Goal: Find specific page/section

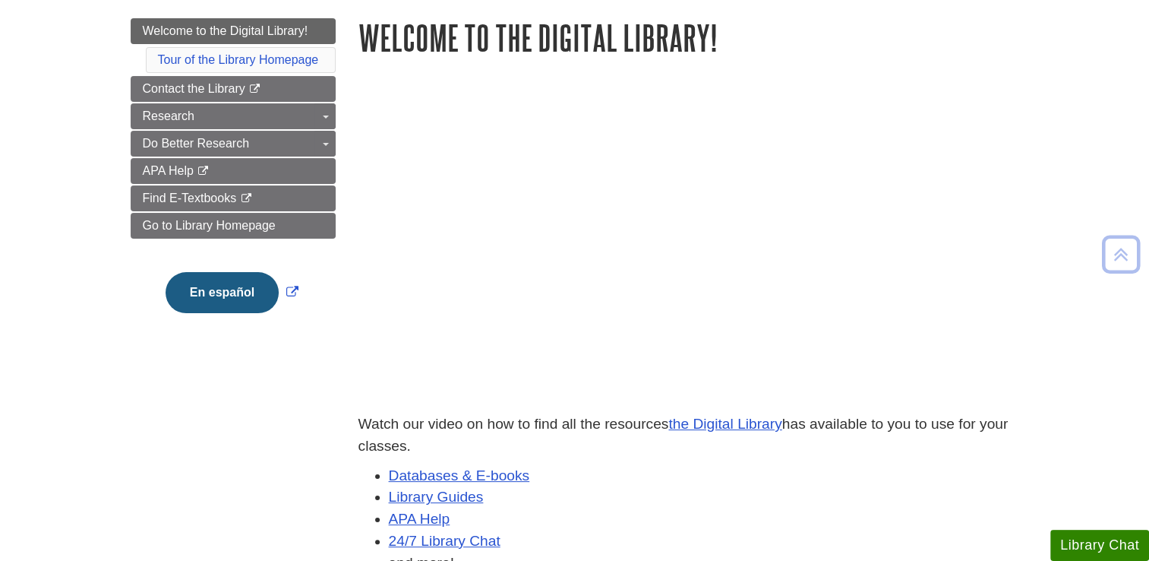
scroll to position [198, 0]
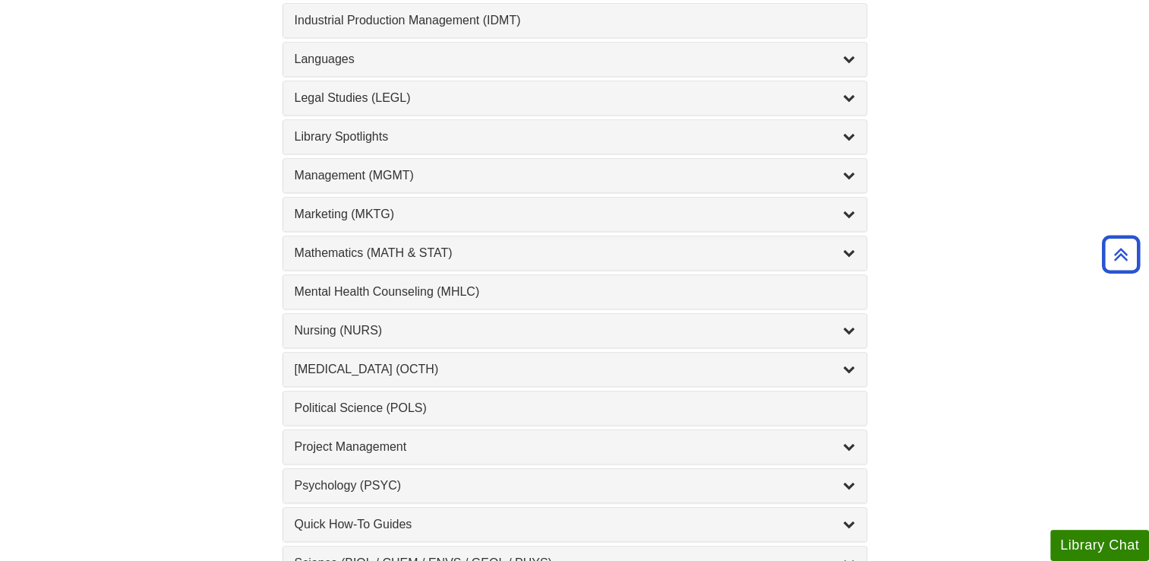
scroll to position [1160, 0]
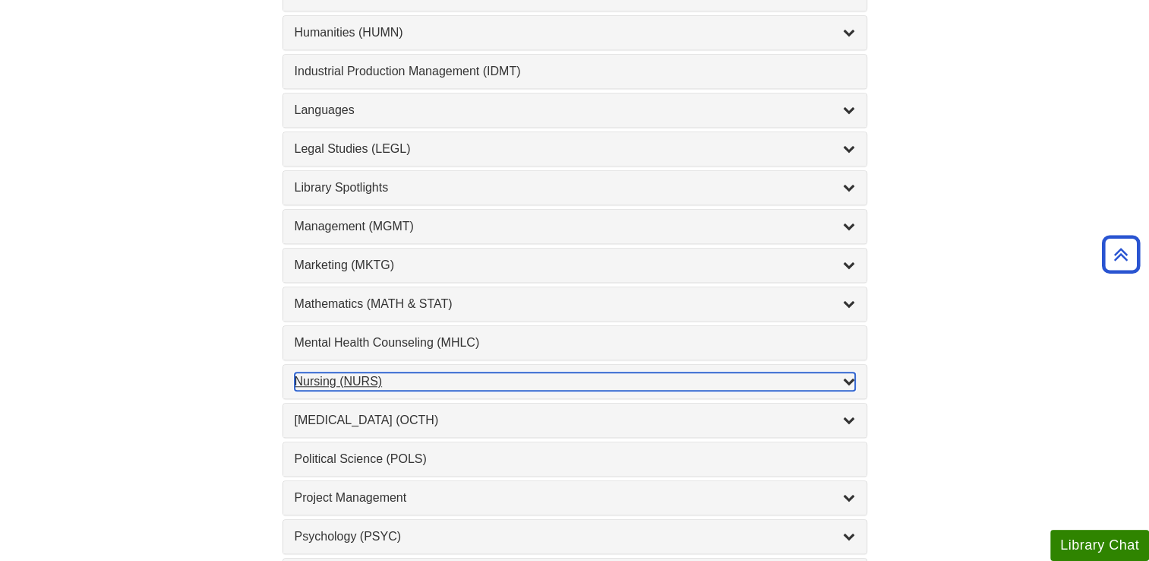
click at [852, 375] on icon "List of Subjects" at bounding box center [849, 381] width 12 height 12
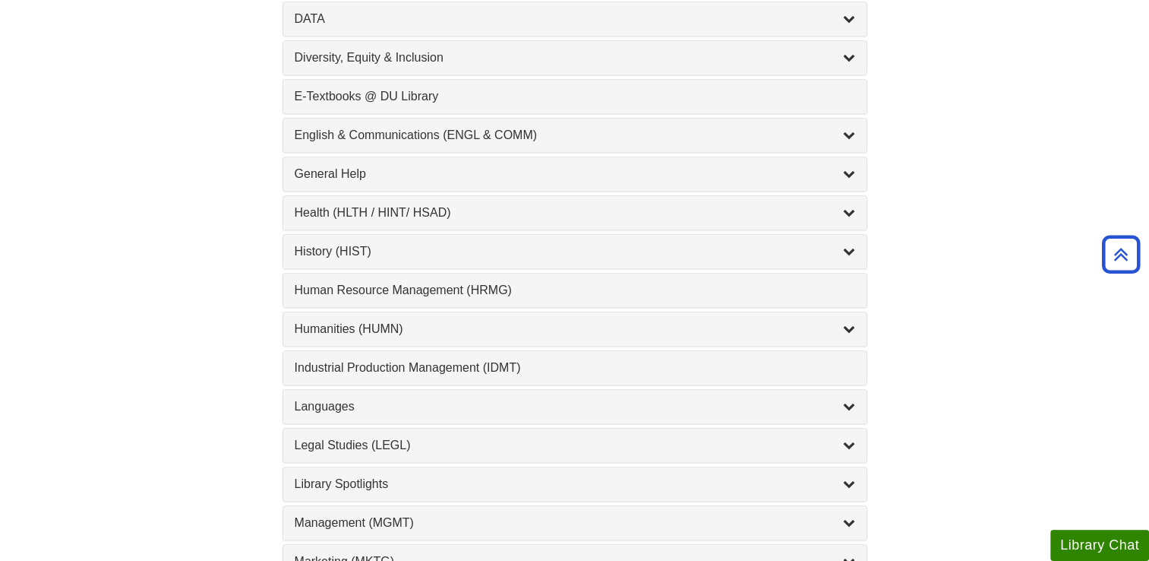
scroll to position [844, 0]
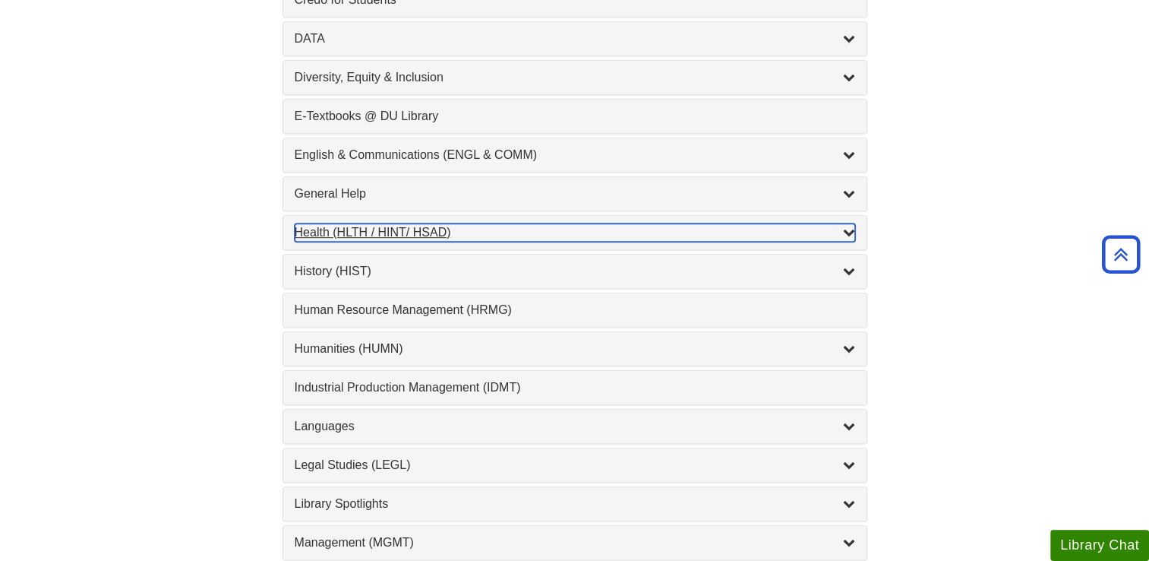
click at [846, 226] on icon "List of Subjects" at bounding box center [849, 232] width 12 height 12
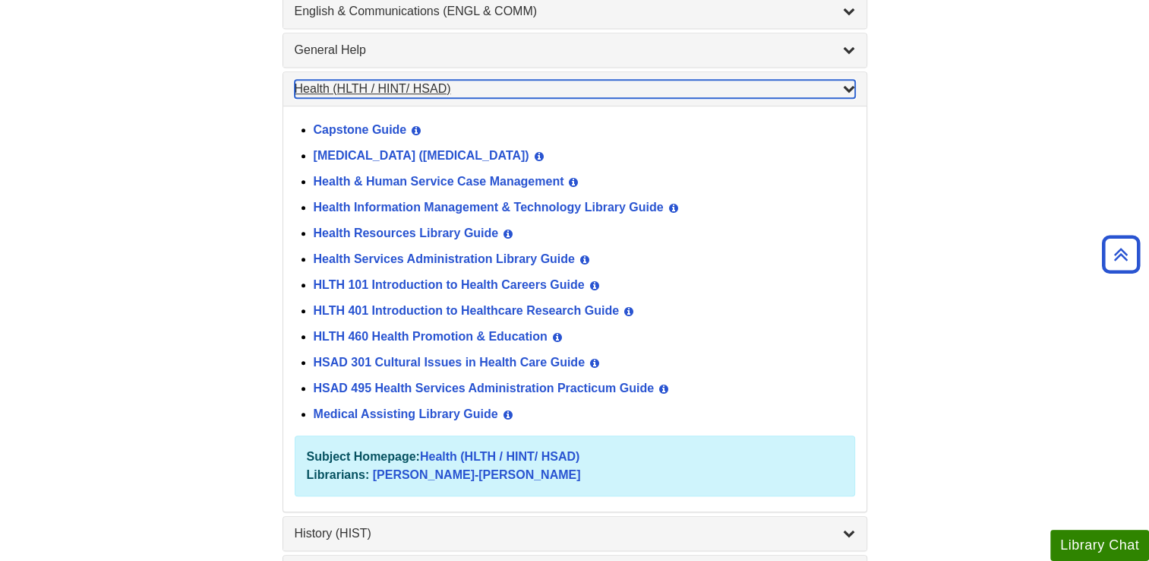
scroll to position [991, 0]
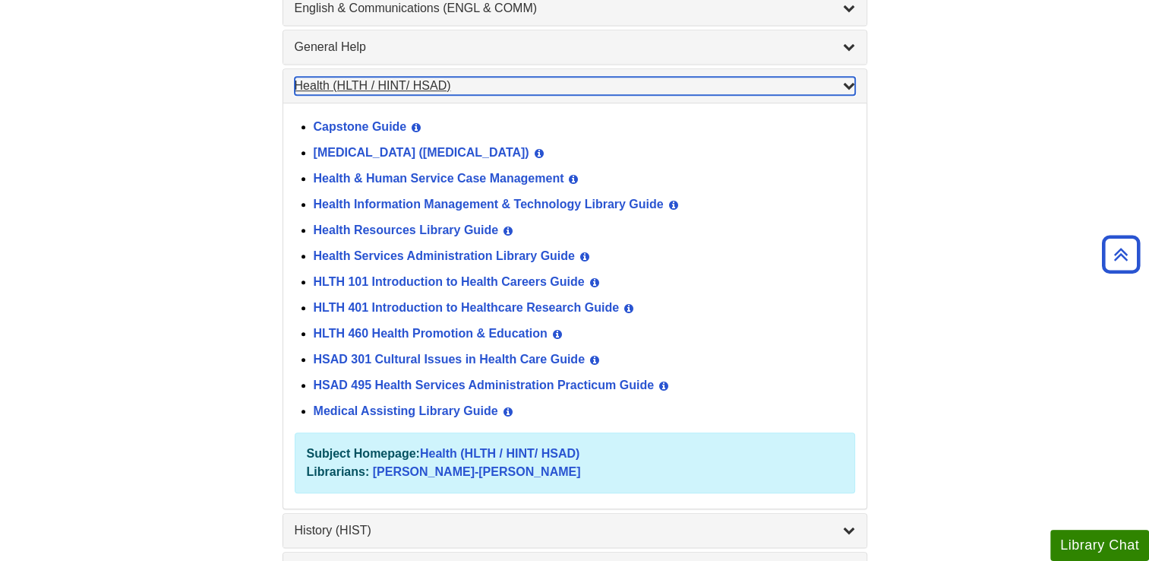
click at [506, 77] on div "Health (HLTH / HINT/ HSAD) , 12 guides" at bounding box center [575, 86] width 561 height 18
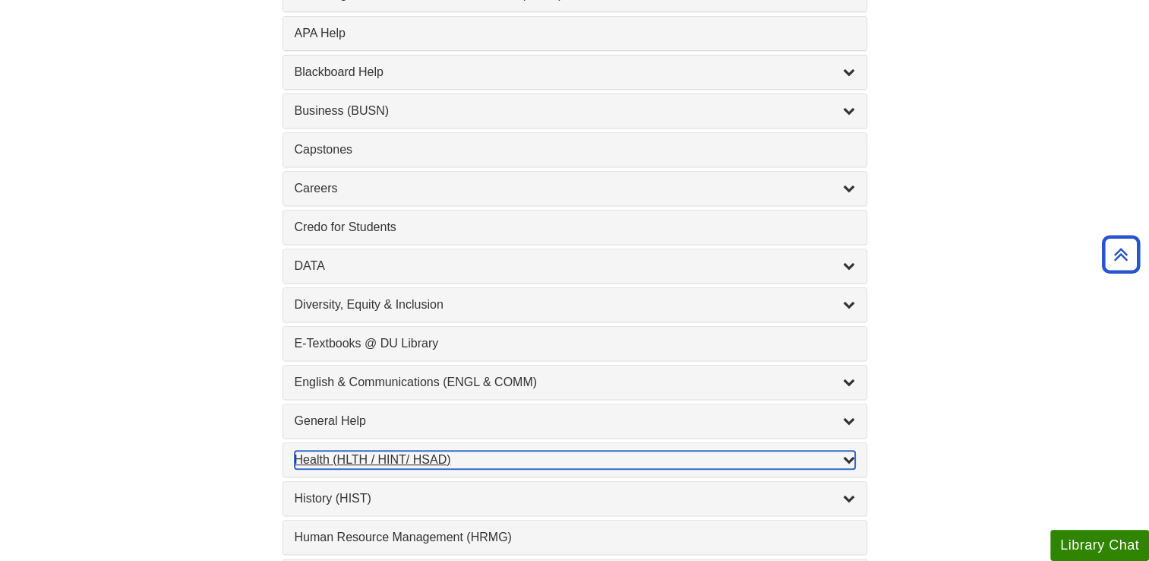
scroll to position [666, 0]
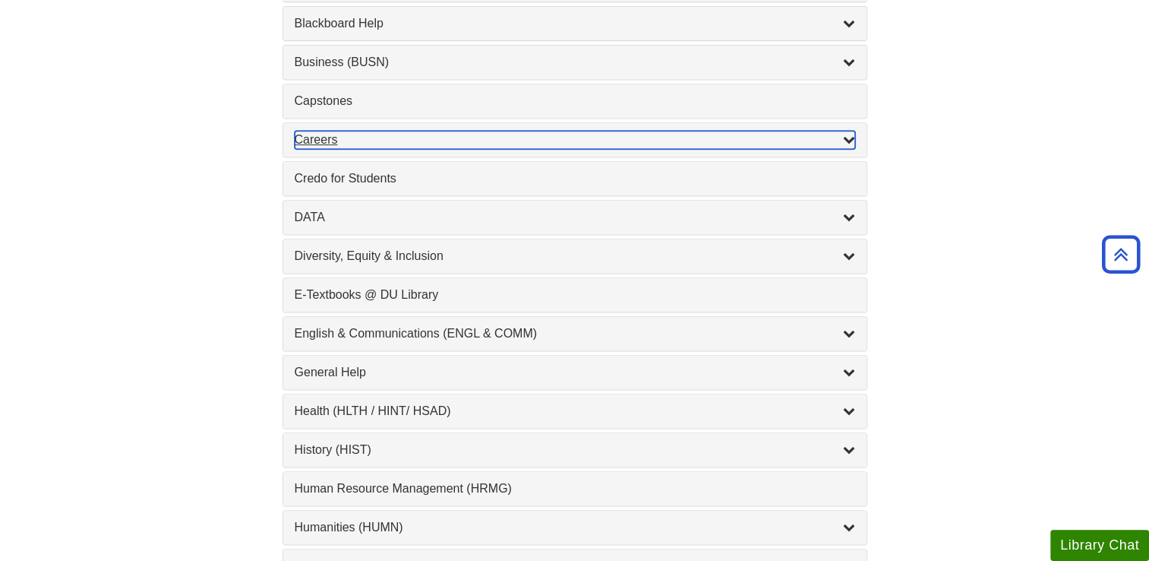
click at [852, 141] on icon "List of Subjects" at bounding box center [849, 139] width 12 height 12
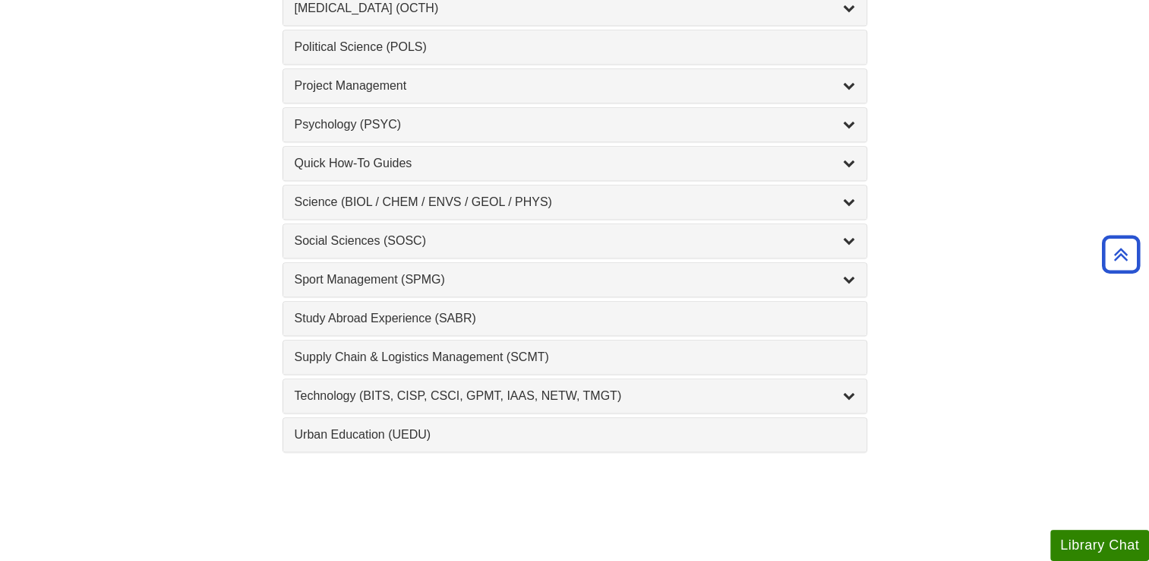
scroll to position [1704, 0]
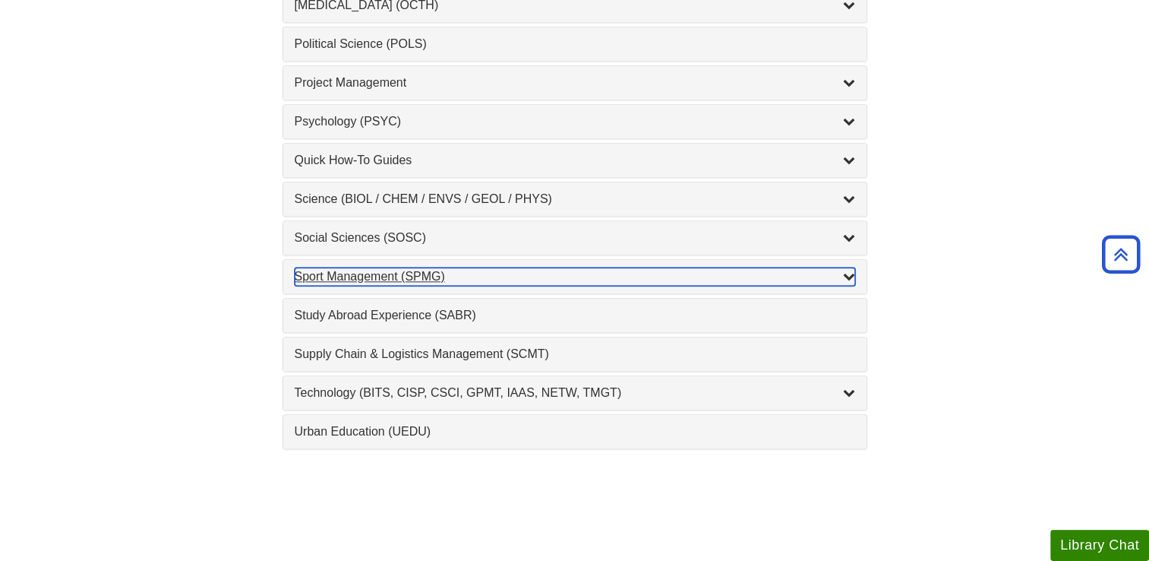
click at [848, 270] on icon "List of Subjects" at bounding box center [849, 276] width 12 height 12
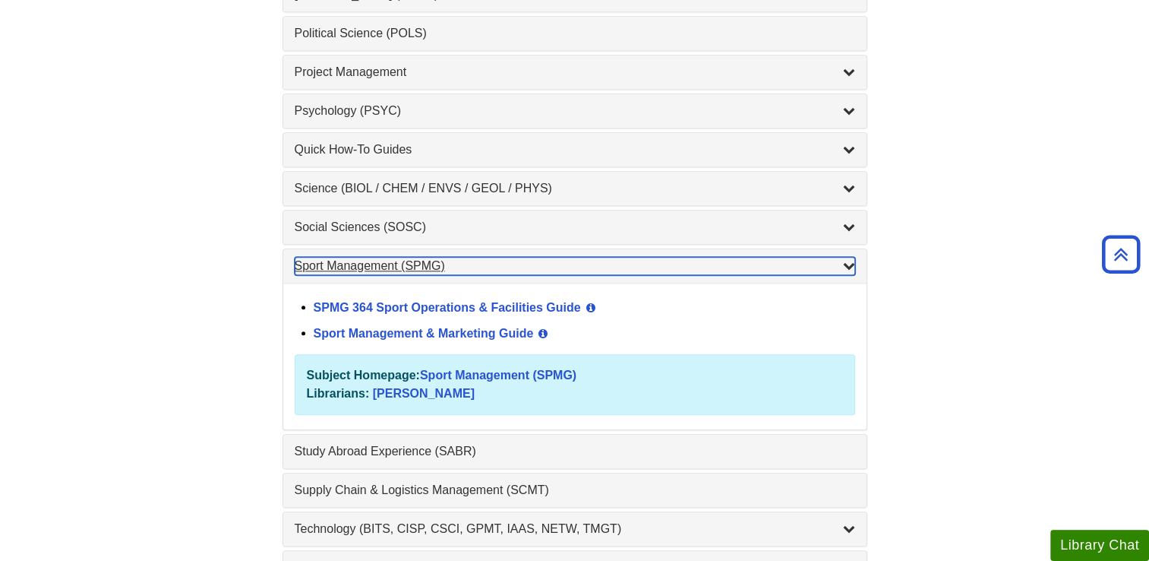
scroll to position [1576, 0]
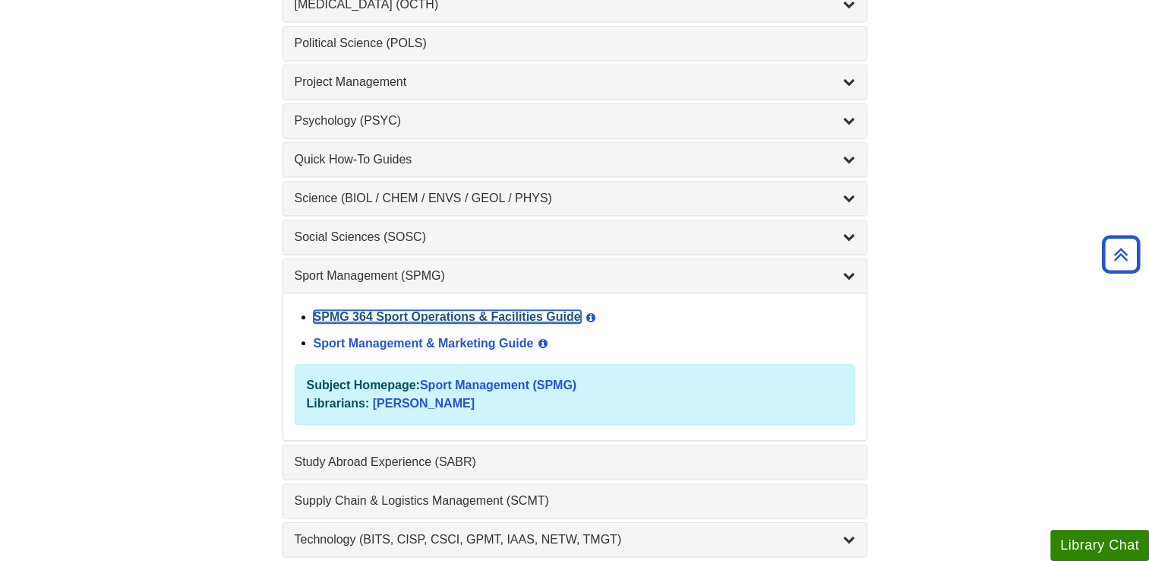
click at [504, 310] on link "SPMG 364 Sport Operations & Facilities Guide" at bounding box center [447, 316] width 267 height 13
